Goal: Task Accomplishment & Management: Manage account settings

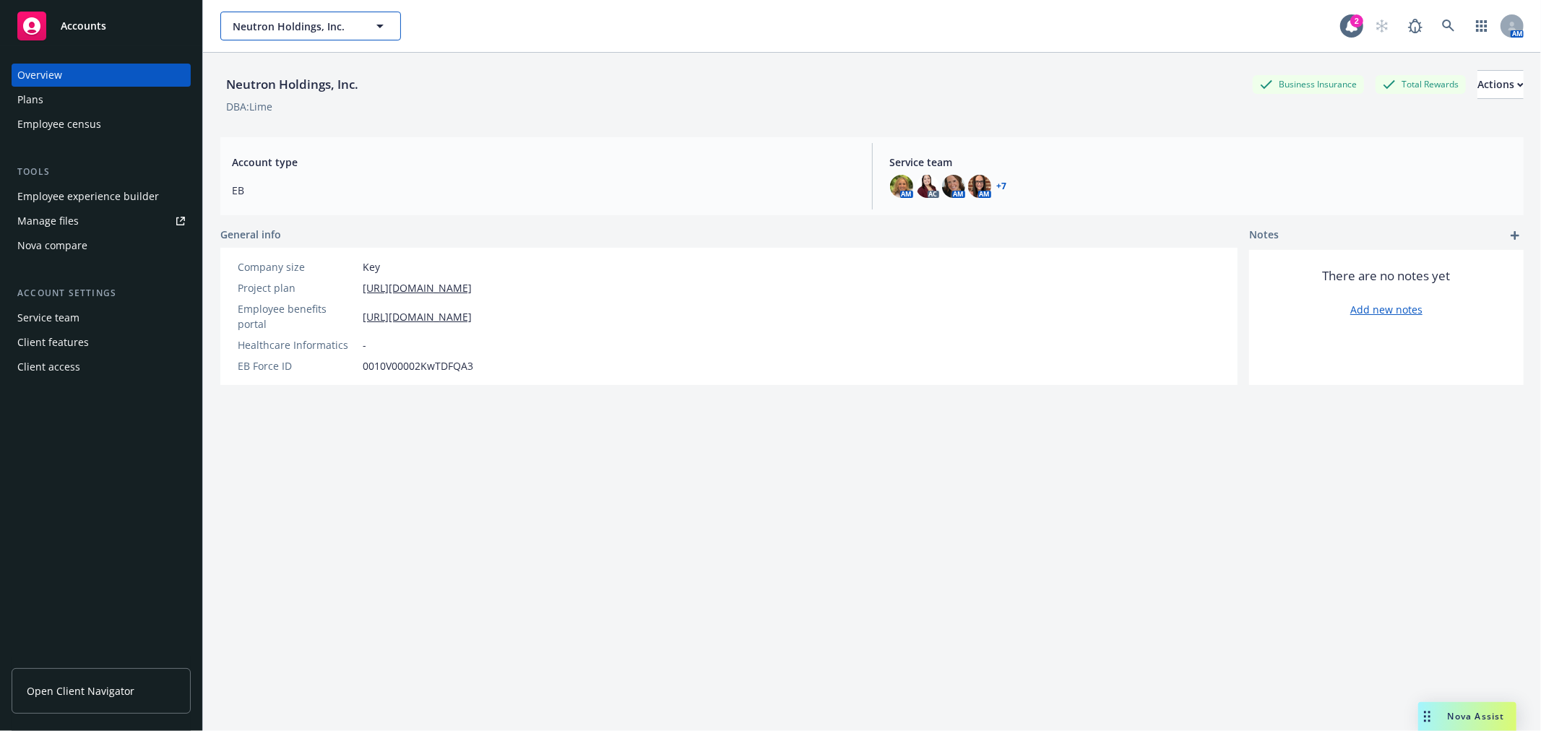
click at [365, 17] on button "Neutron Holdings, Inc." at bounding box center [310, 26] width 181 height 29
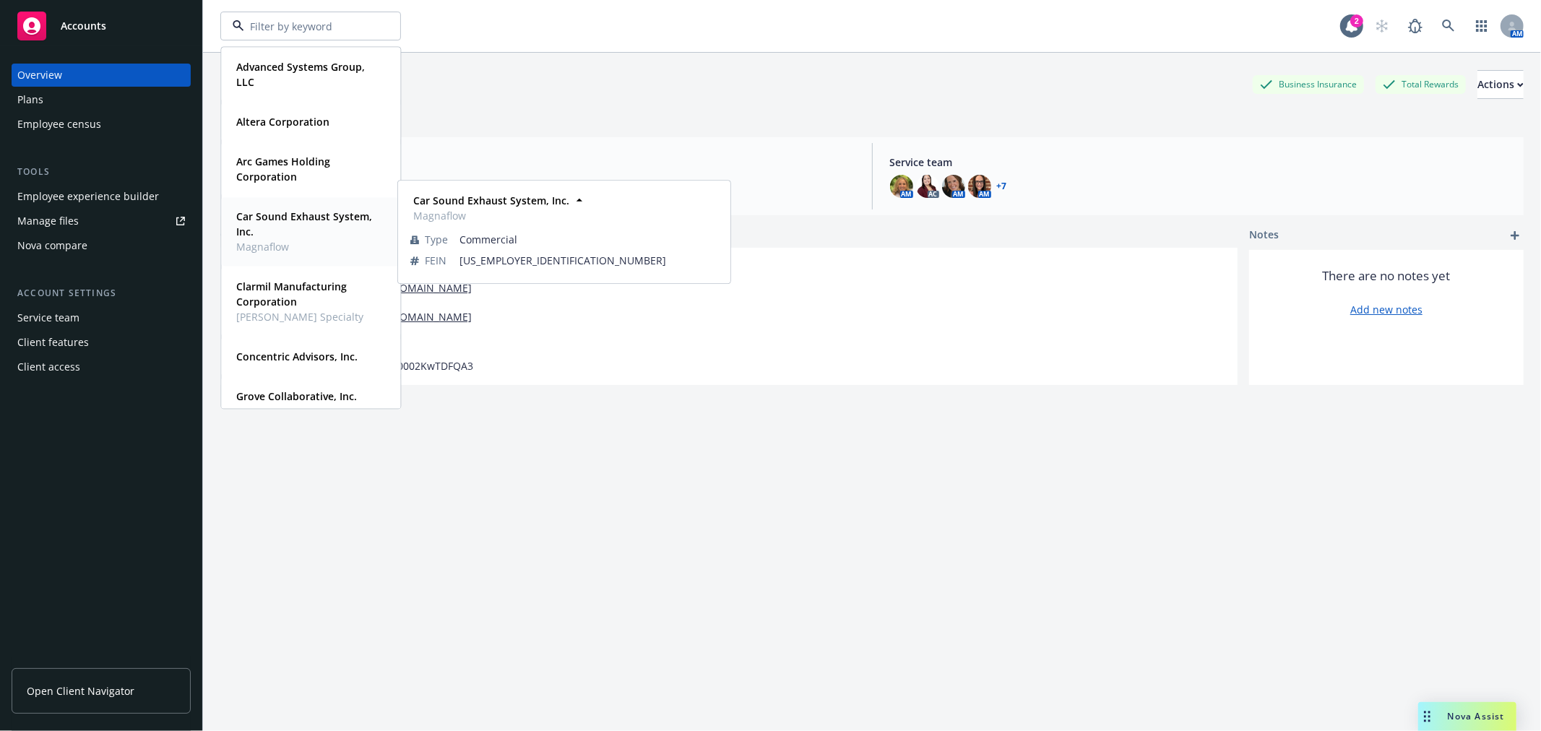
click at [251, 207] on div "Car Sound Exhaust System, Inc. Magnaflow" at bounding box center [308, 231] width 155 height 51
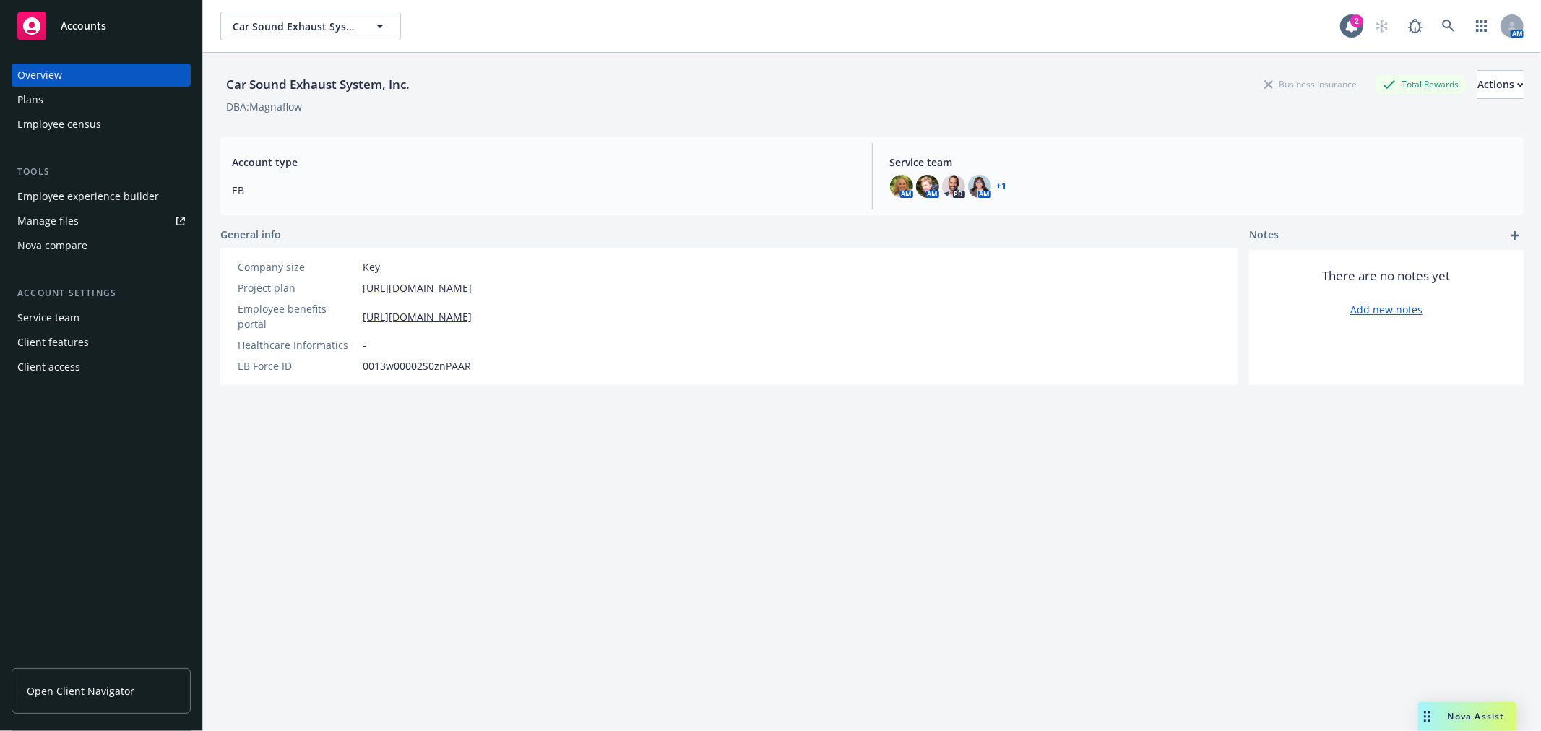
click at [61, 227] on div "Manage files" at bounding box center [47, 221] width 61 height 23
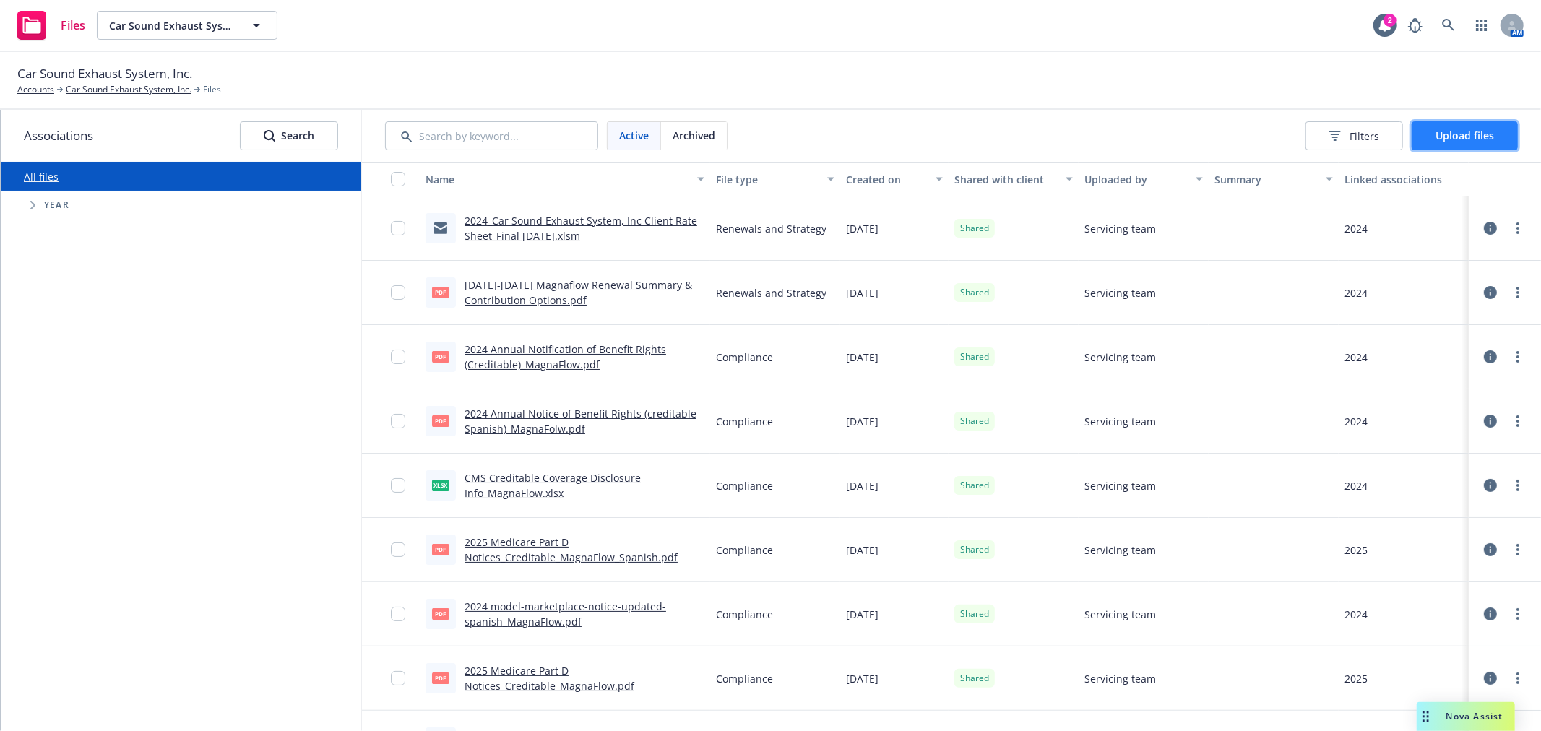
click at [1476, 136] on span "Upload files" at bounding box center [1465, 136] width 59 height 14
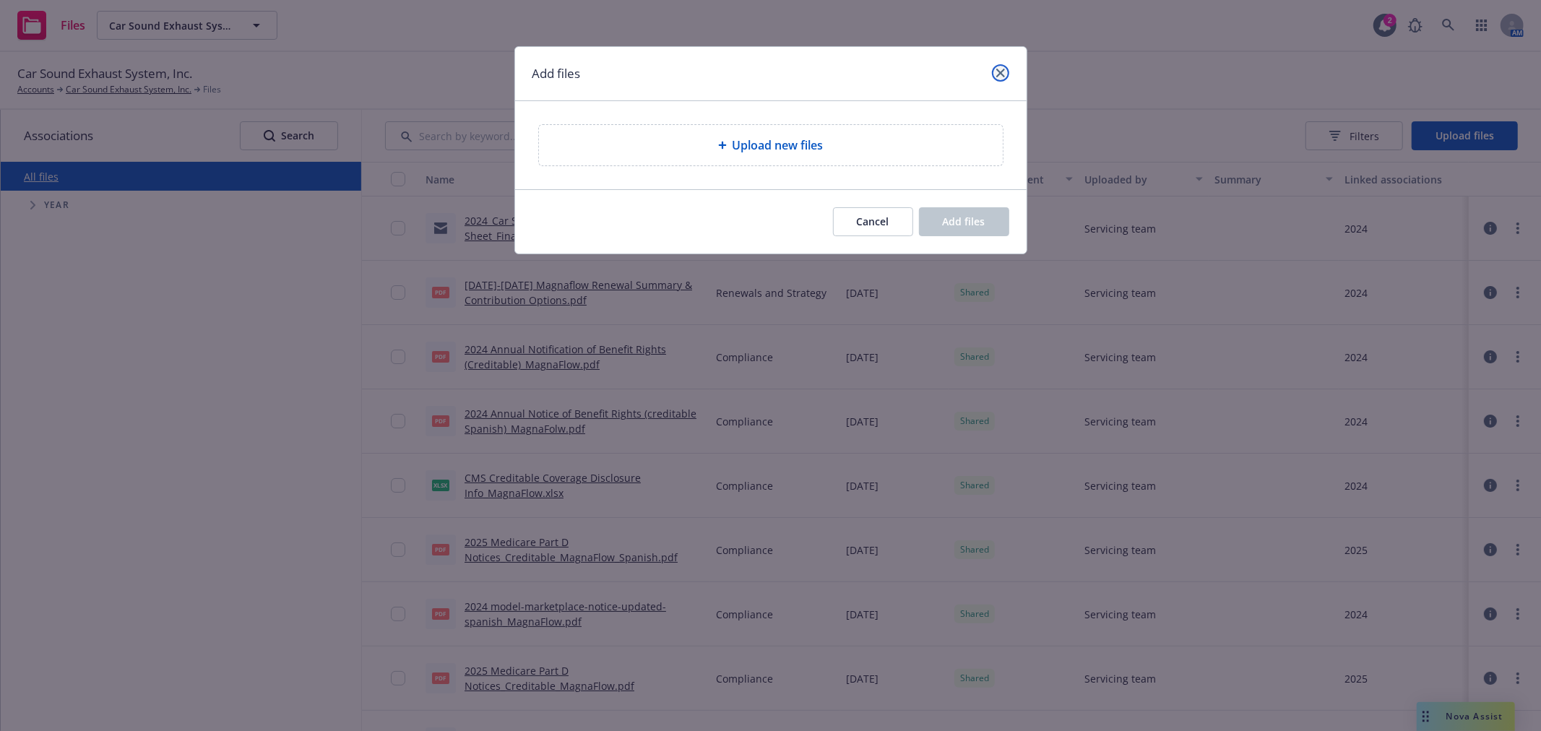
click at [1002, 74] on icon "close" at bounding box center [1001, 73] width 9 height 9
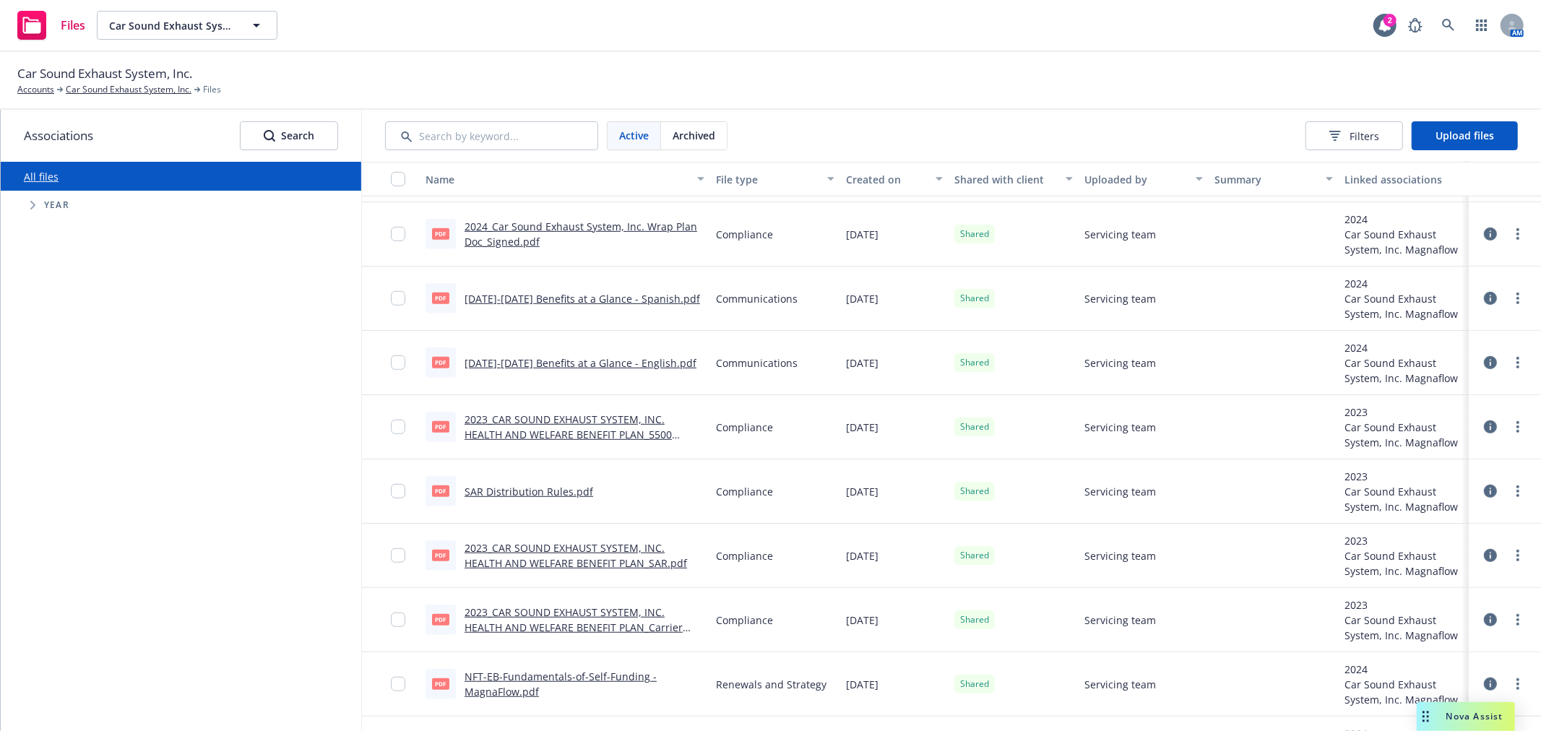
scroll to position [723, 0]
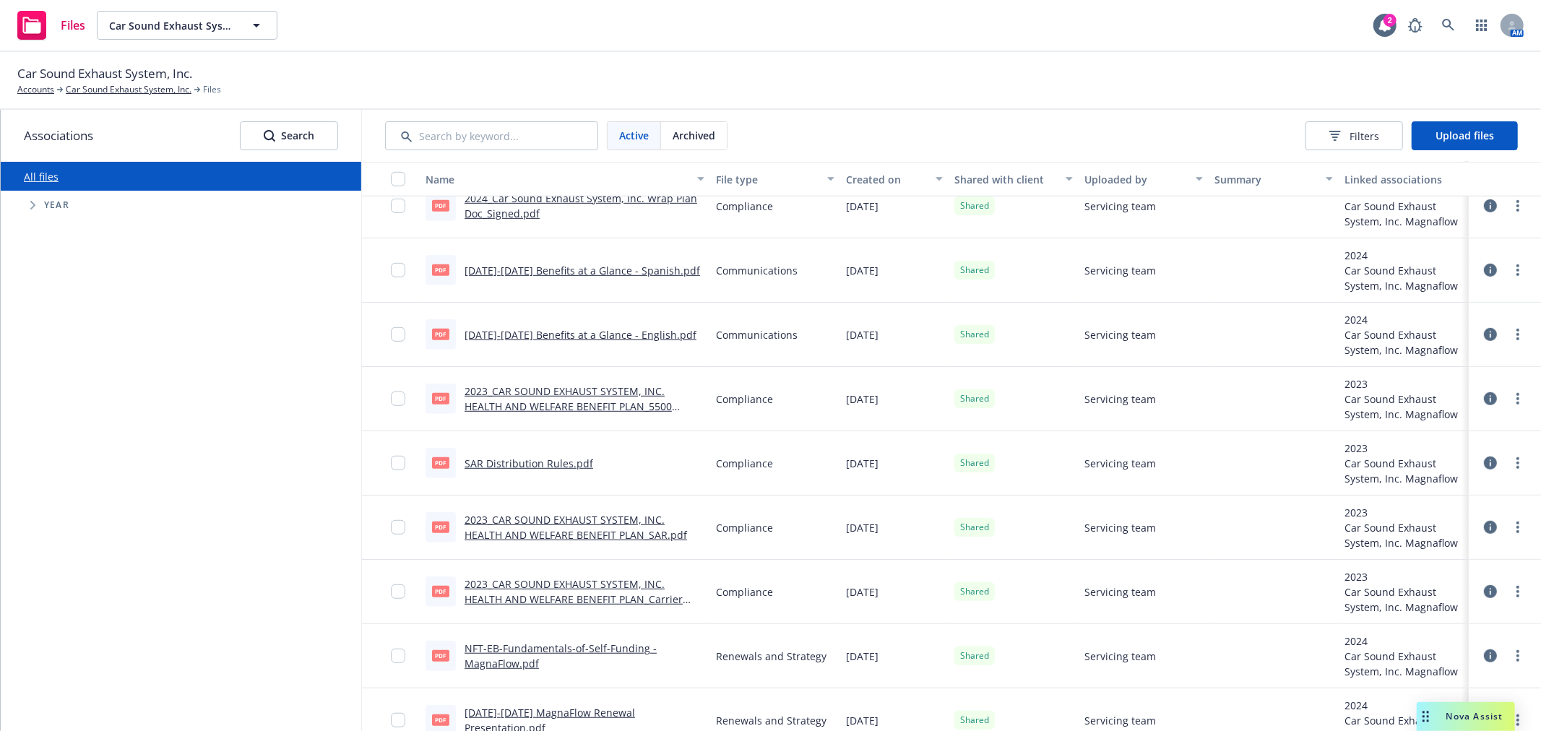
click at [30, 196] on span "Tree Example" at bounding box center [32, 205] width 23 height 23
click at [73, 401] on input "Tree Example" at bounding box center [69, 403] width 14 height 14
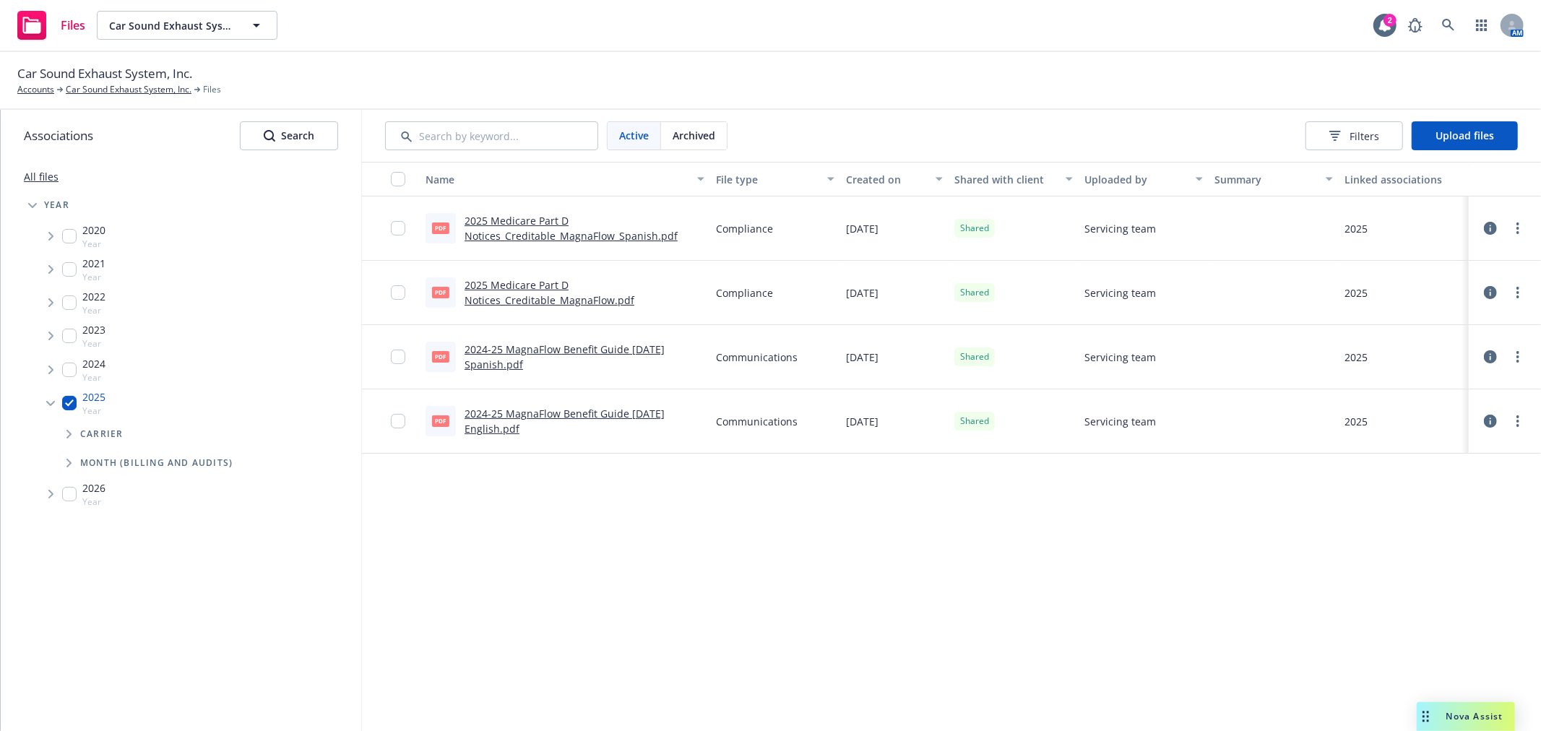
click at [73, 401] on input "Tree Example" at bounding box center [69, 403] width 14 height 14
checkbox input "false"
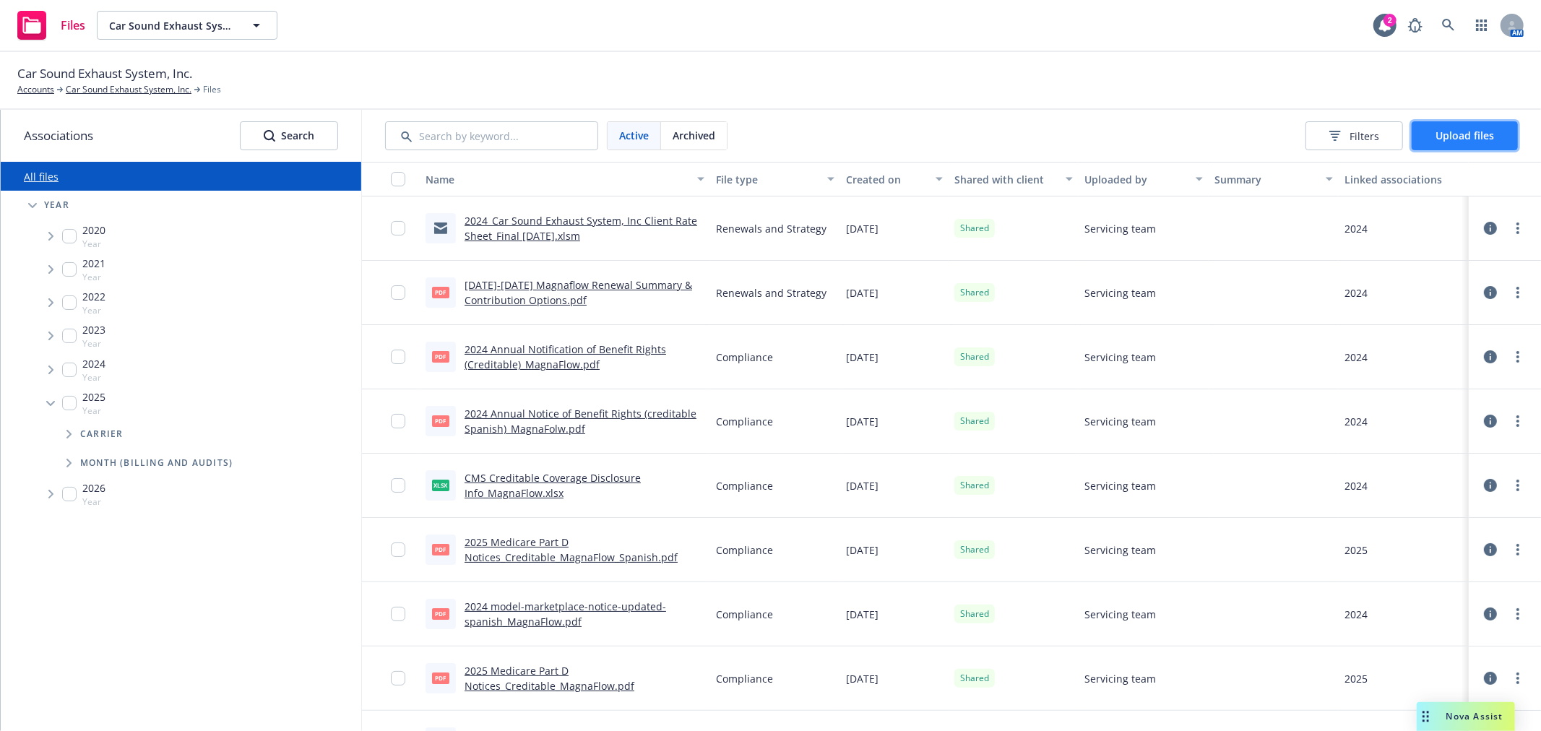
click at [1476, 140] on span "Upload files" at bounding box center [1465, 136] width 59 height 14
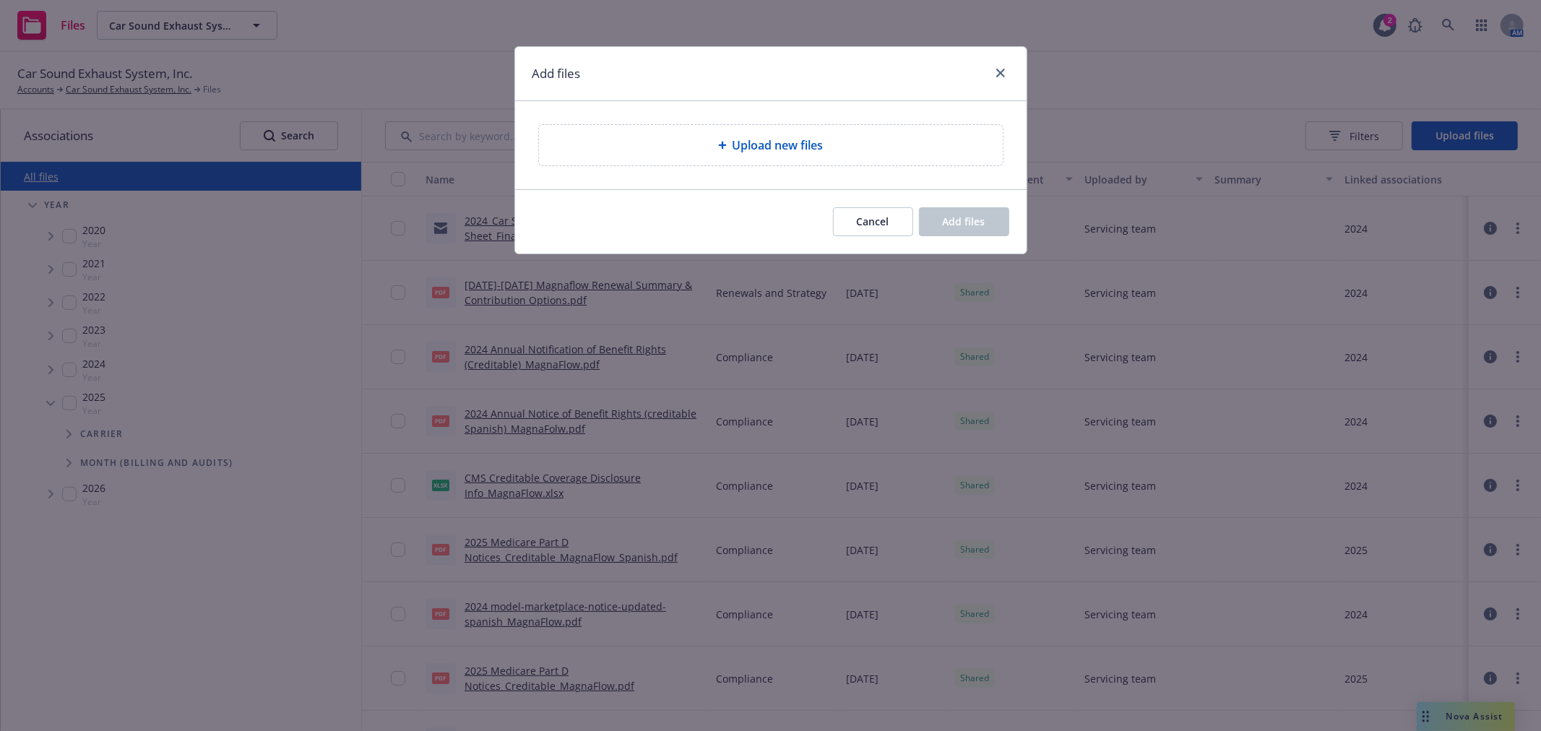
click at [848, 134] on div "Upload new files" at bounding box center [771, 145] width 464 height 40
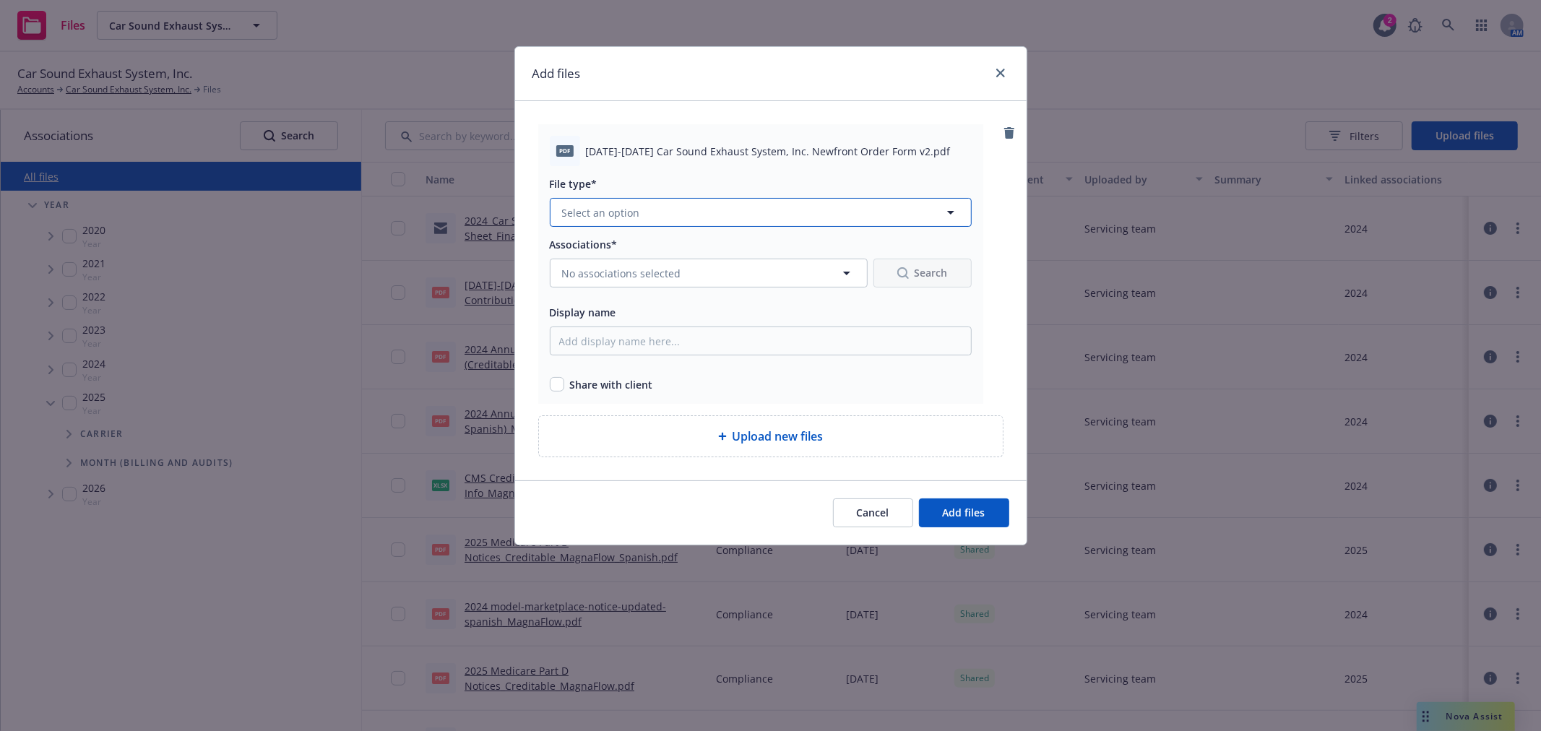
click at [598, 223] on button "Select an option" at bounding box center [761, 212] width 422 height 29
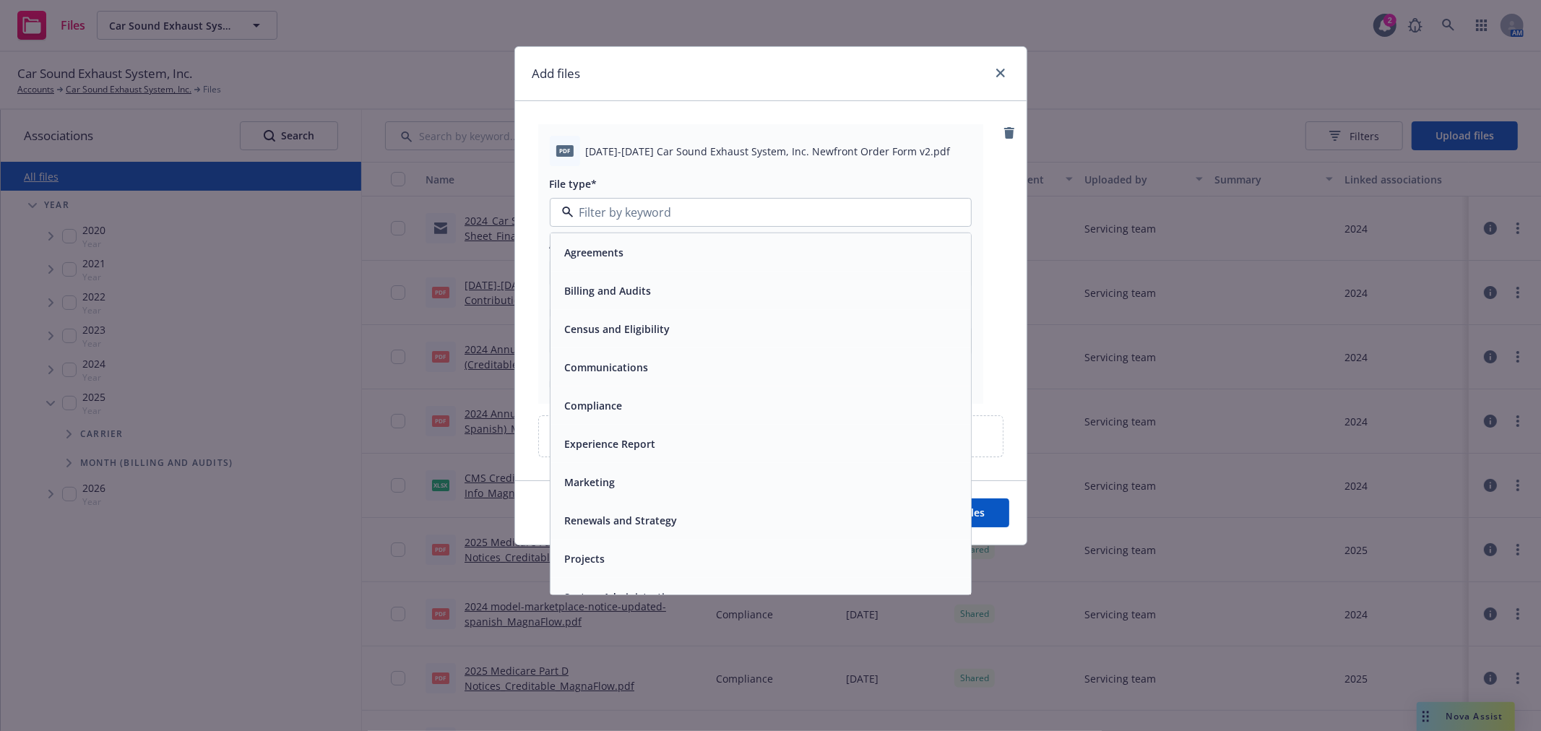
click at [606, 254] on span "Agreements" at bounding box center [594, 252] width 59 height 15
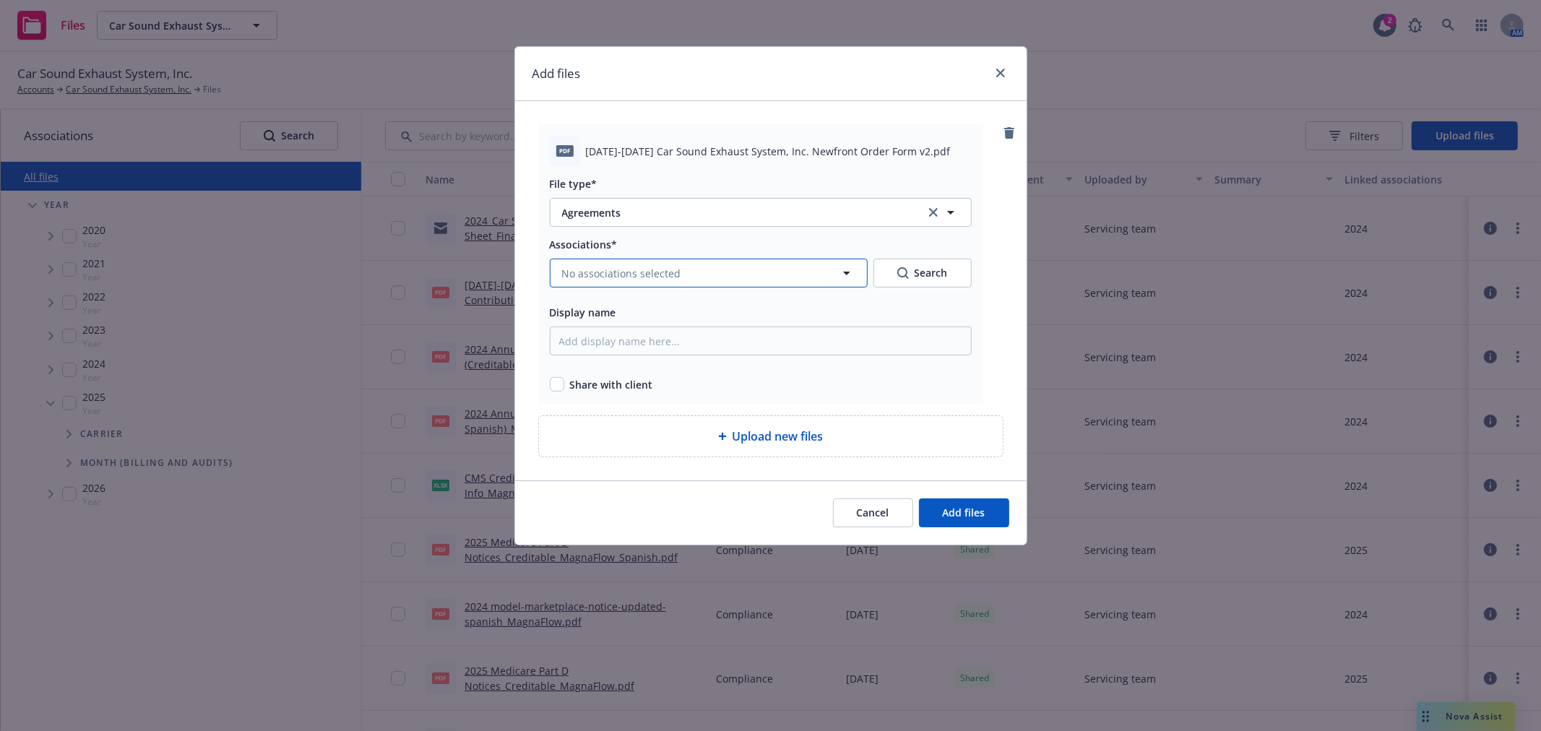
click at [634, 272] on span "No associations selected" at bounding box center [621, 273] width 119 height 15
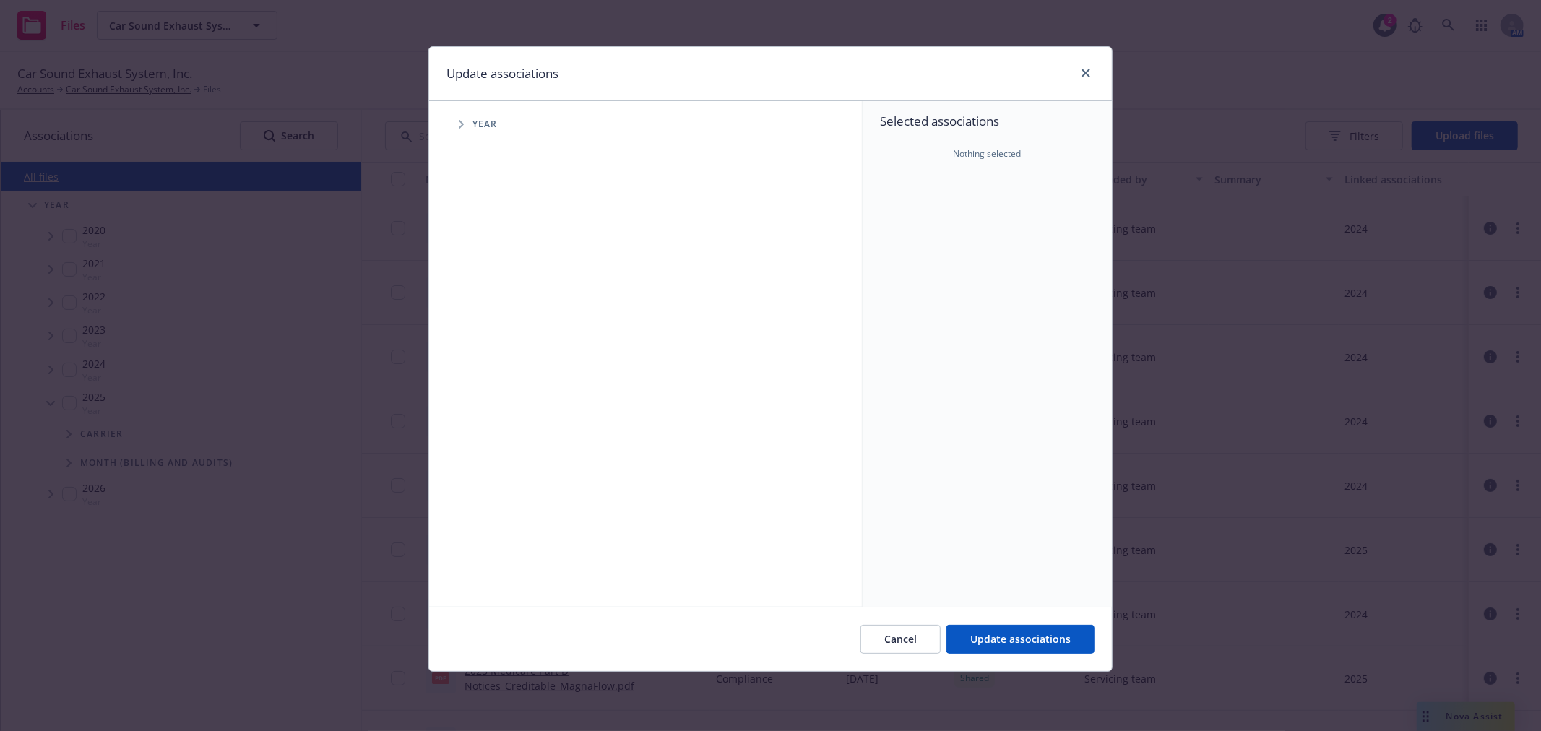
click at [455, 130] on span "Tree Example" at bounding box center [460, 124] width 23 height 23
click at [496, 325] on input "Tree Example" at bounding box center [498, 322] width 14 height 14
checkbox input "true"
click at [1048, 629] on button "Update associations" at bounding box center [1021, 639] width 148 height 29
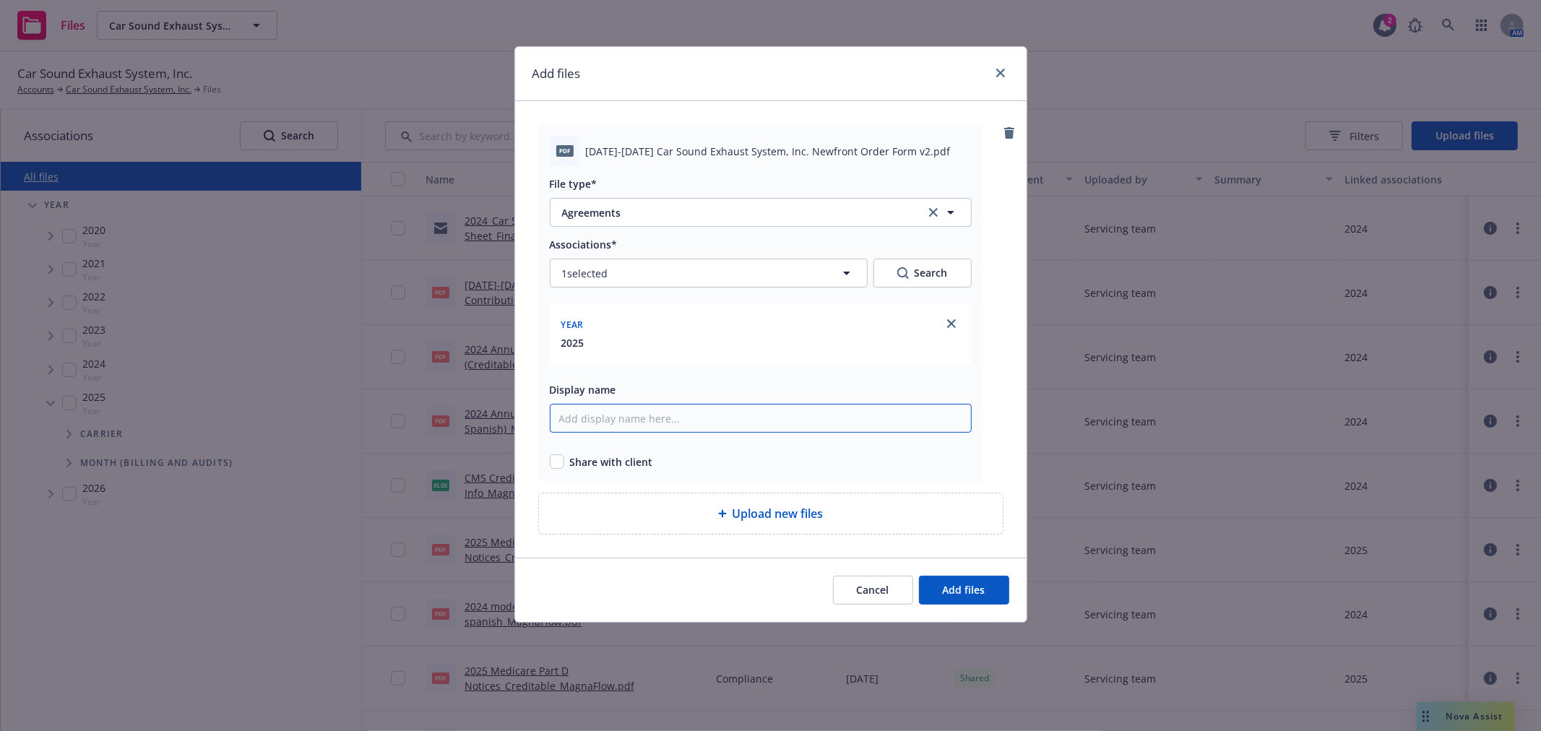
click at [566, 426] on input "Display name" at bounding box center [761, 418] width 422 height 29
click at [558, 468] on input "checkbox" at bounding box center [557, 462] width 14 height 14
checkbox input "true"
drag, startPoint x: 890, startPoint y: 152, endPoint x: 586, endPoint y: 148, distance: 304.2
click at [586, 148] on span "2025-2026 Car Sound Exhaust System, Inc. Newfront Order Form v2.pdf" at bounding box center [768, 151] width 365 height 15
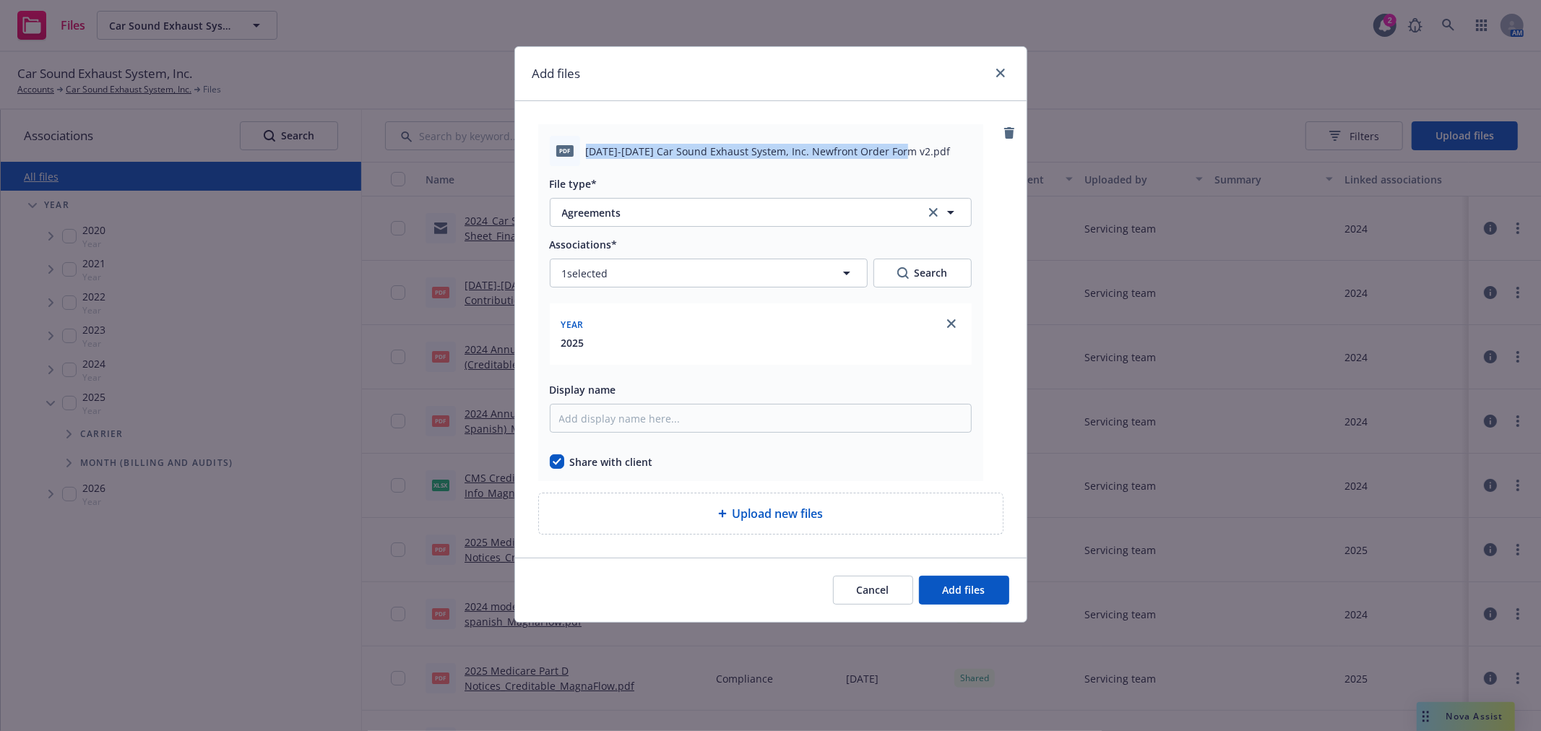
drag, startPoint x: 904, startPoint y: 147, endPoint x: 583, endPoint y: 147, distance: 320.8
click at [583, 147] on div "pdf 2025-2026 Car Sound Exhaust System, Inc. Newfront Order Form v2.pdf" at bounding box center [761, 151] width 422 height 30
copy span "2025-2026 Car Sound Exhaust System, Inc. Newfront Order Form v2"
click at [677, 416] on input "Display name" at bounding box center [761, 418] width 422 height 29
paste input "2025-2026 Car Sound Exhaust System, Inc. Newfront Order Form v2"
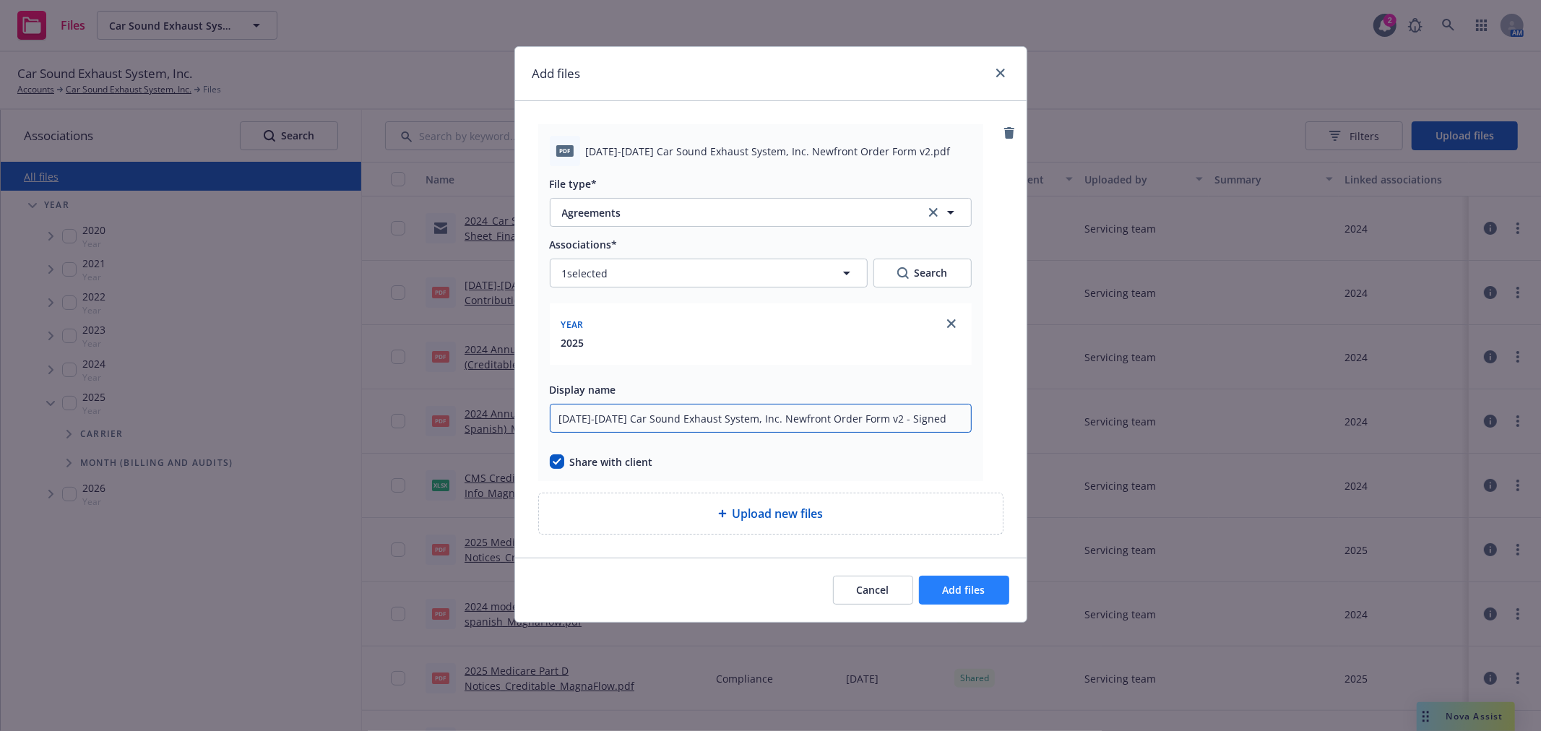
type input "2025-2026 Car Sound Exhaust System, Inc. Newfront Order Form v2 - Signed"
click at [961, 584] on span "Add files" at bounding box center [964, 590] width 43 height 14
